Goal: Task Accomplishment & Management: Manage account settings

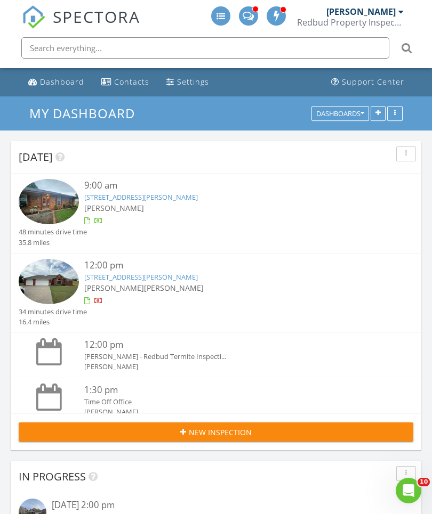
click at [147, 283] on span "[PERSON_NAME]" at bounding box center [174, 288] width 60 height 10
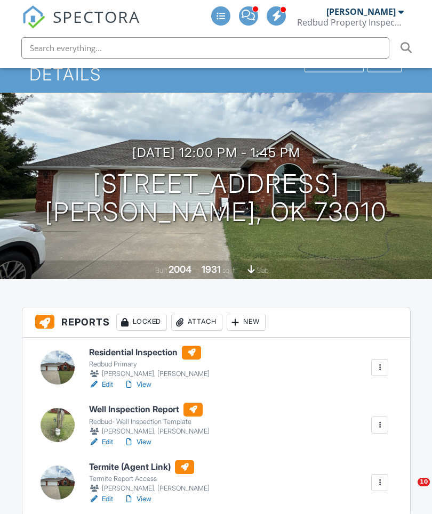
scroll to position [59, 0]
click at [199, 314] on div "Attach" at bounding box center [196, 322] width 51 height 17
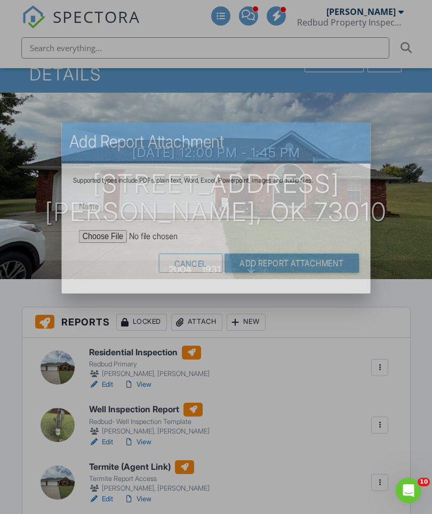
scroll to position [0, 0]
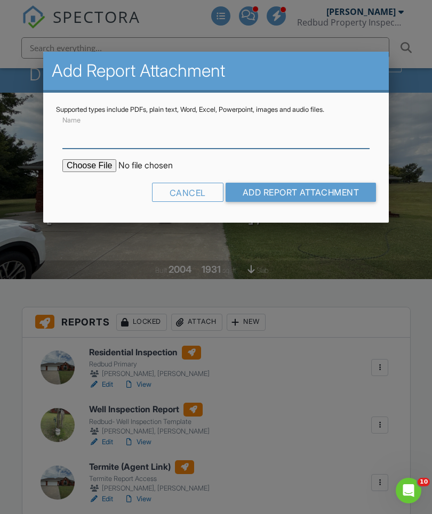
click at [255, 139] on input "Name" at bounding box center [215, 136] width 307 height 26
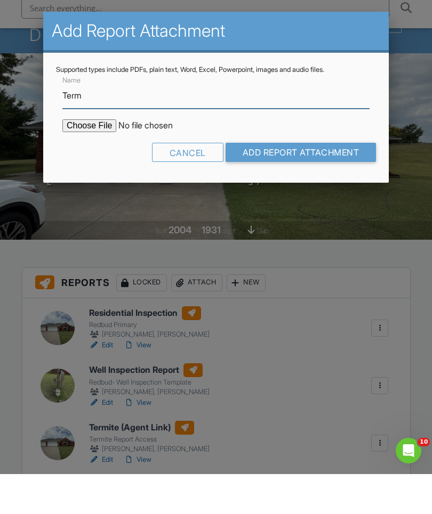
type input "Termite Inspection Report"
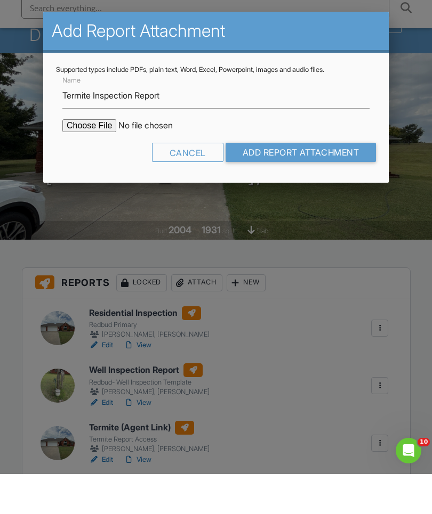
scroll to position [99, 0]
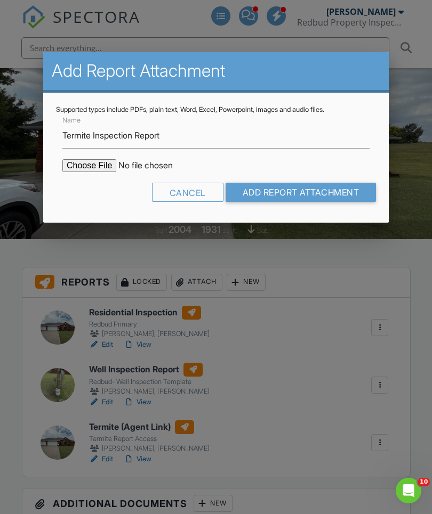
click at [97, 166] on input "file" at bounding box center [152, 165] width 181 height 13
type input "C:\fakepath\[STREET_ADDRESS]. TIR.pdf"
click at [283, 186] on input "Add Report Attachment" at bounding box center [300, 192] width 151 height 19
